Goal: Task Accomplishment & Management: Manage account settings

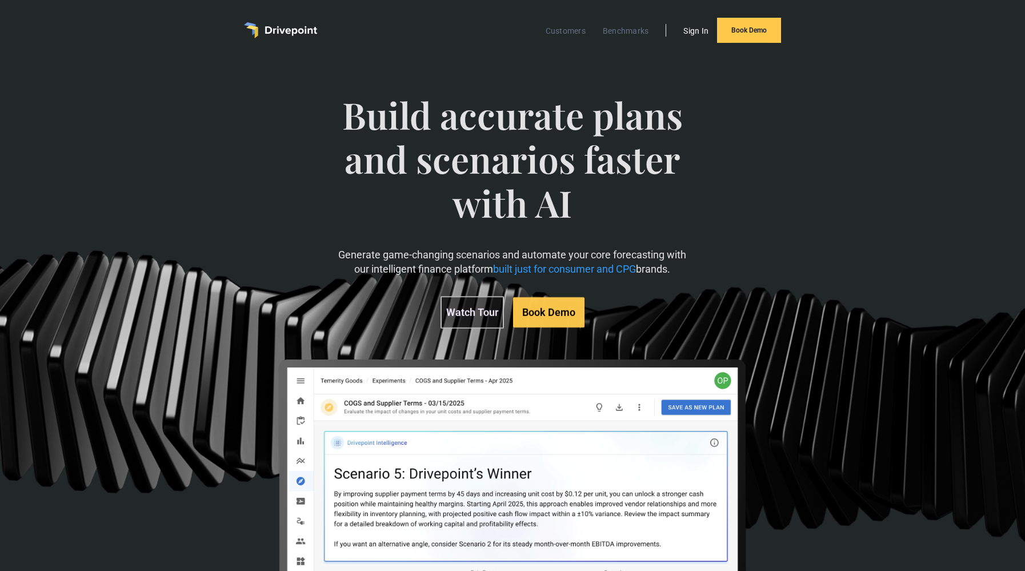
click at [693, 29] on link "Sign In" at bounding box center [695, 30] width 37 height 15
click at [684, 30] on link "Sign In" at bounding box center [695, 30] width 37 height 15
click at [686, 37] on link "Sign In" at bounding box center [695, 30] width 37 height 15
